Goal: Task Accomplishment & Management: Complete application form

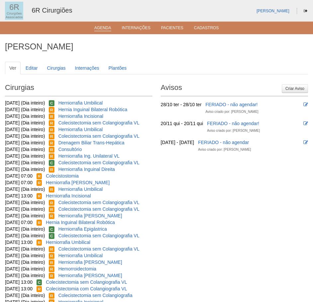
click at [105, 30] on link "Agenda" at bounding box center [102, 29] width 17 height 6
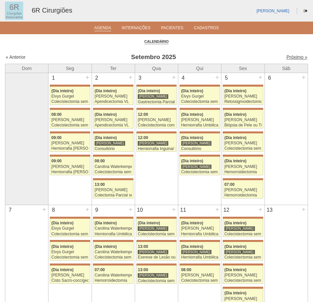
click at [290, 58] on link "Próximo »" at bounding box center [297, 56] width 21 height 5
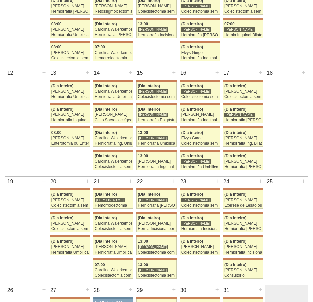
scroll to position [232, 0]
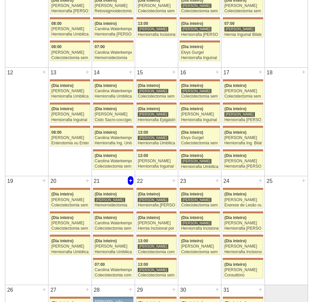
click at [129, 181] on div "+" at bounding box center [131, 180] width 6 height 9
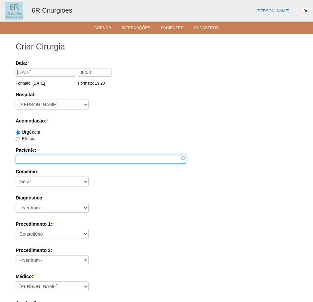
click at [50, 156] on input "Paciente:" at bounding box center [101, 159] width 171 height 9
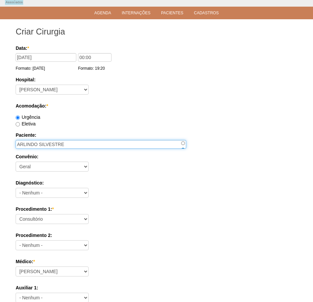
scroll to position [33, 0]
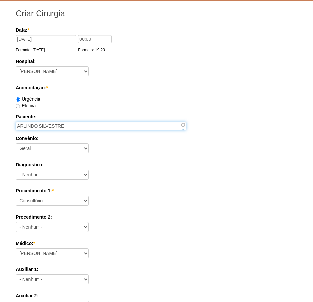
type input "ARLINDO SILVESTRE"
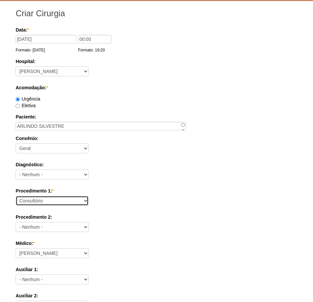
click at [50, 199] on select "Consultório Abscesso Hepático - Drenagem Abscesso perianal Amputação Abdômino P…" at bounding box center [52, 201] width 73 height 10
click at [212, 99] on div "Urgência" at bounding box center [157, 99] width 282 height 7
click at [77, 196] on select "Consultório Abscesso Hepático - Drenagem Abscesso perianal Amputação Abdômino P…" at bounding box center [52, 201] width 73 height 10
select select "66519"
click at [16, 196] on select "Consultório Abscesso Hepático - Drenagem Abscesso perianal Amputação Abdômino P…" at bounding box center [52, 201] width 73 height 10
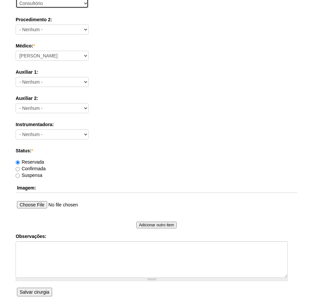
scroll to position [232, 0]
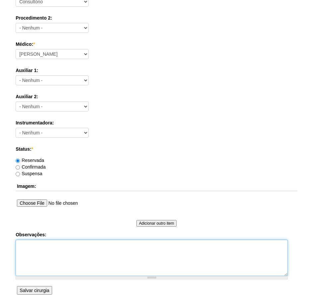
click at [50, 242] on textarea "Observações:" at bounding box center [152, 258] width 272 height 37
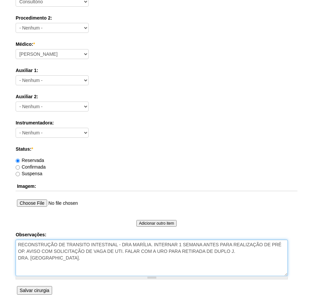
type textarea "RECONSTRUÇÃO DE TRANSITO INTESTINAL - DRA MARÍLIA. INTERNAR 1 SEMANA ANTES PARA…"
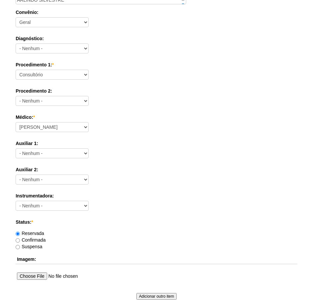
scroll to position [166, 0]
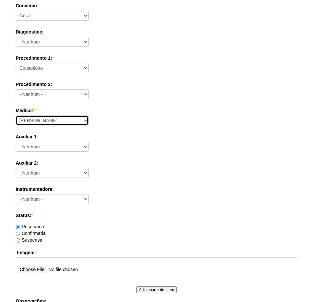
click at [44, 122] on select "Aline Zanon Bariatricas Bruno Bulisani Bruno Oliveira Carolina Waterkemper Elvy…" at bounding box center [52, 121] width 73 height 10
select select "69"
click at [16, 116] on select "Aline Zanon Bariatricas Bruno Bulisani Bruno Oliveira Carolina Waterkemper Elvy…" at bounding box center [52, 121] width 73 height 10
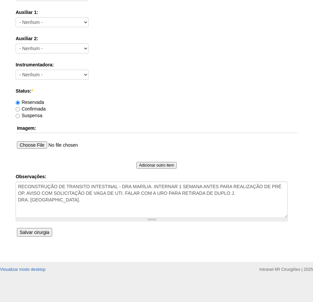
click at [38, 231] on input "Salvar cirurgia" at bounding box center [34, 232] width 35 height 9
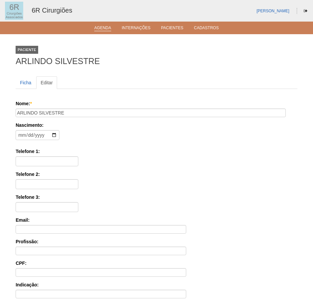
click at [97, 27] on link "Agenda" at bounding box center [102, 29] width 17 height 6
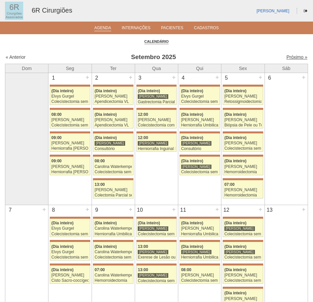
click at [290, 56] on link "Próximo »" at bounding box center [297, 56] width 21 height 5
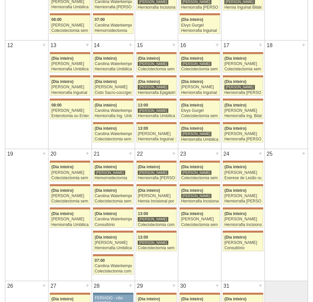
scroll to position [266, 0]
